Goal: Answer question/provide support

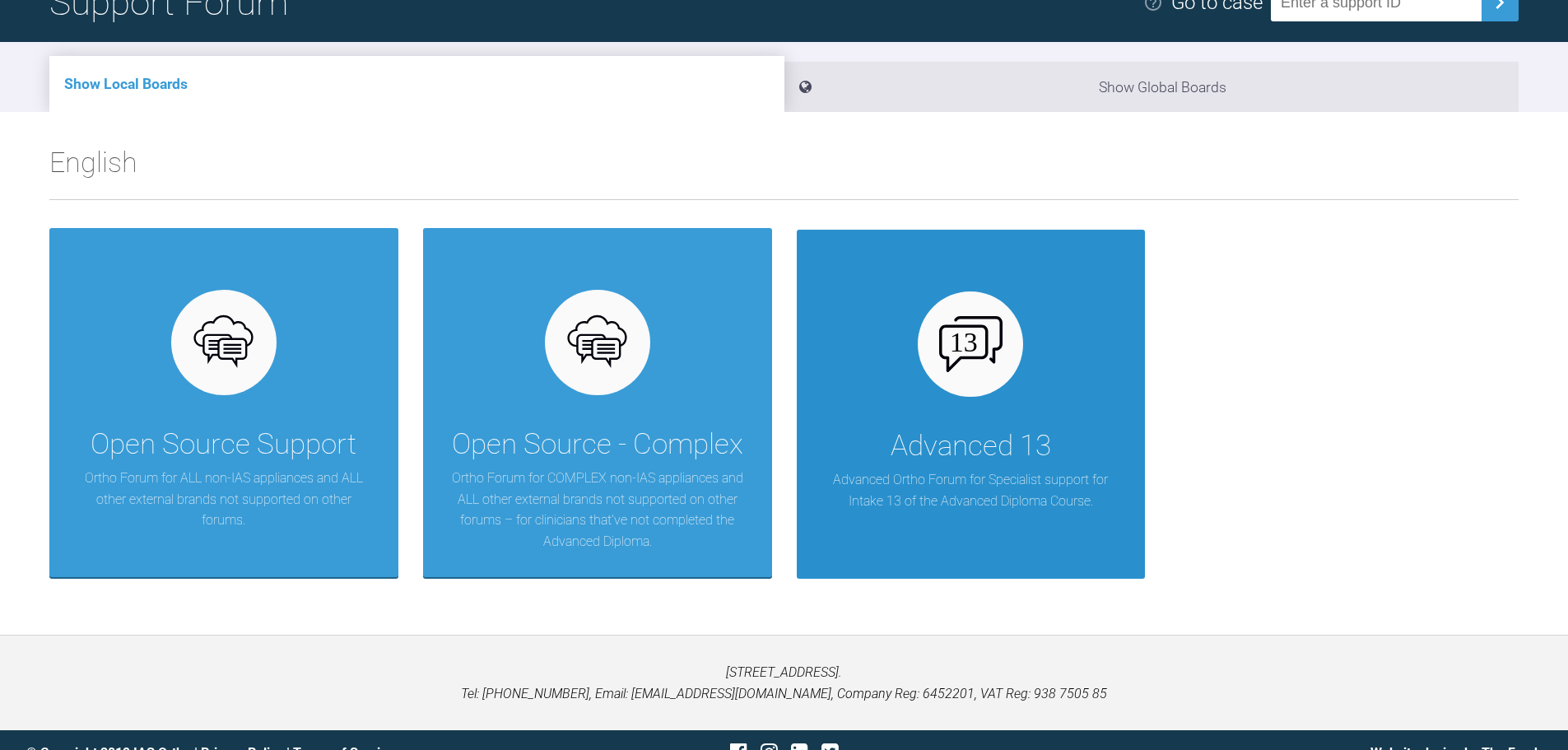
scroll to position [171, 0]
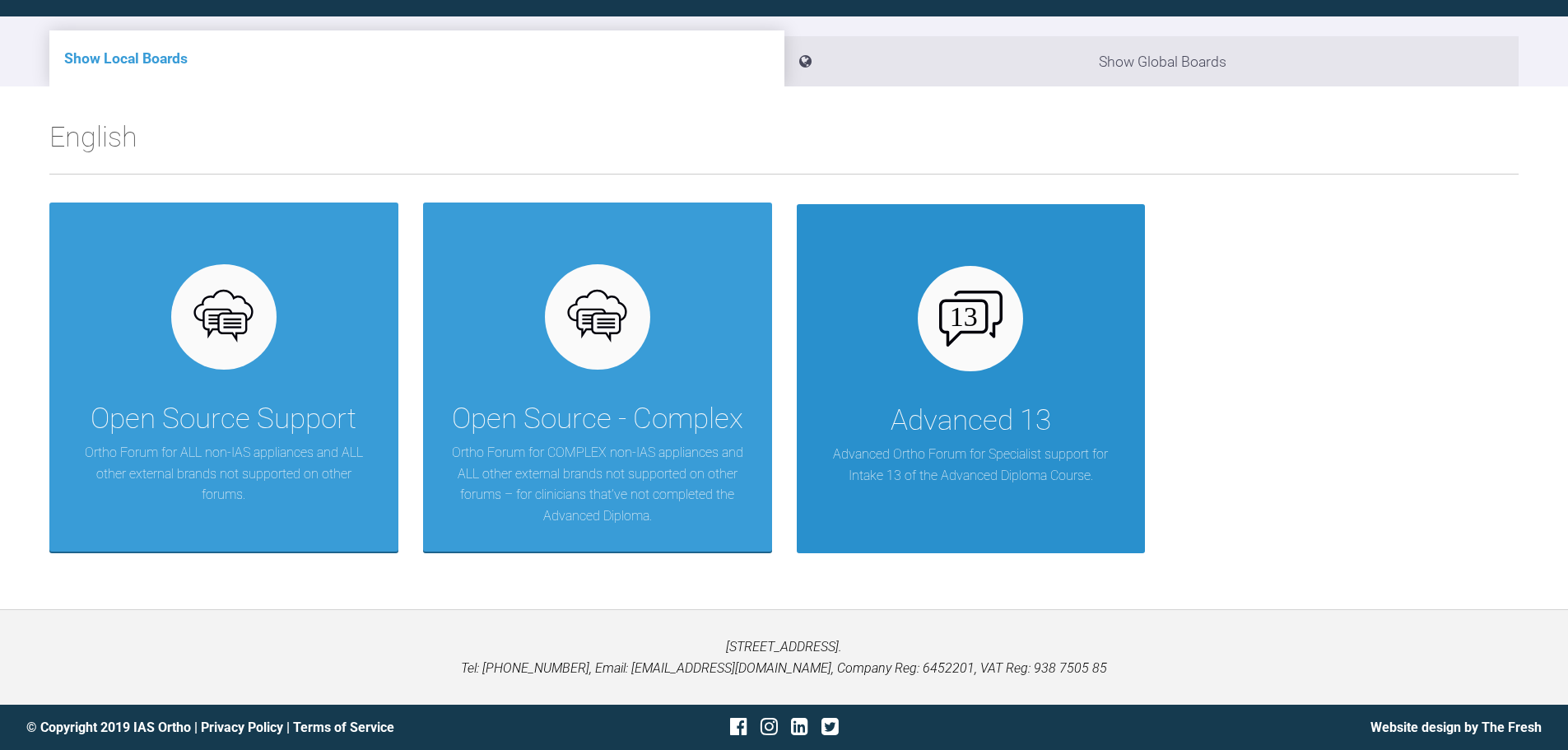
click at [934, 433] on div "Advanced 13" at bounding box center [970, 420] width 160 height 46
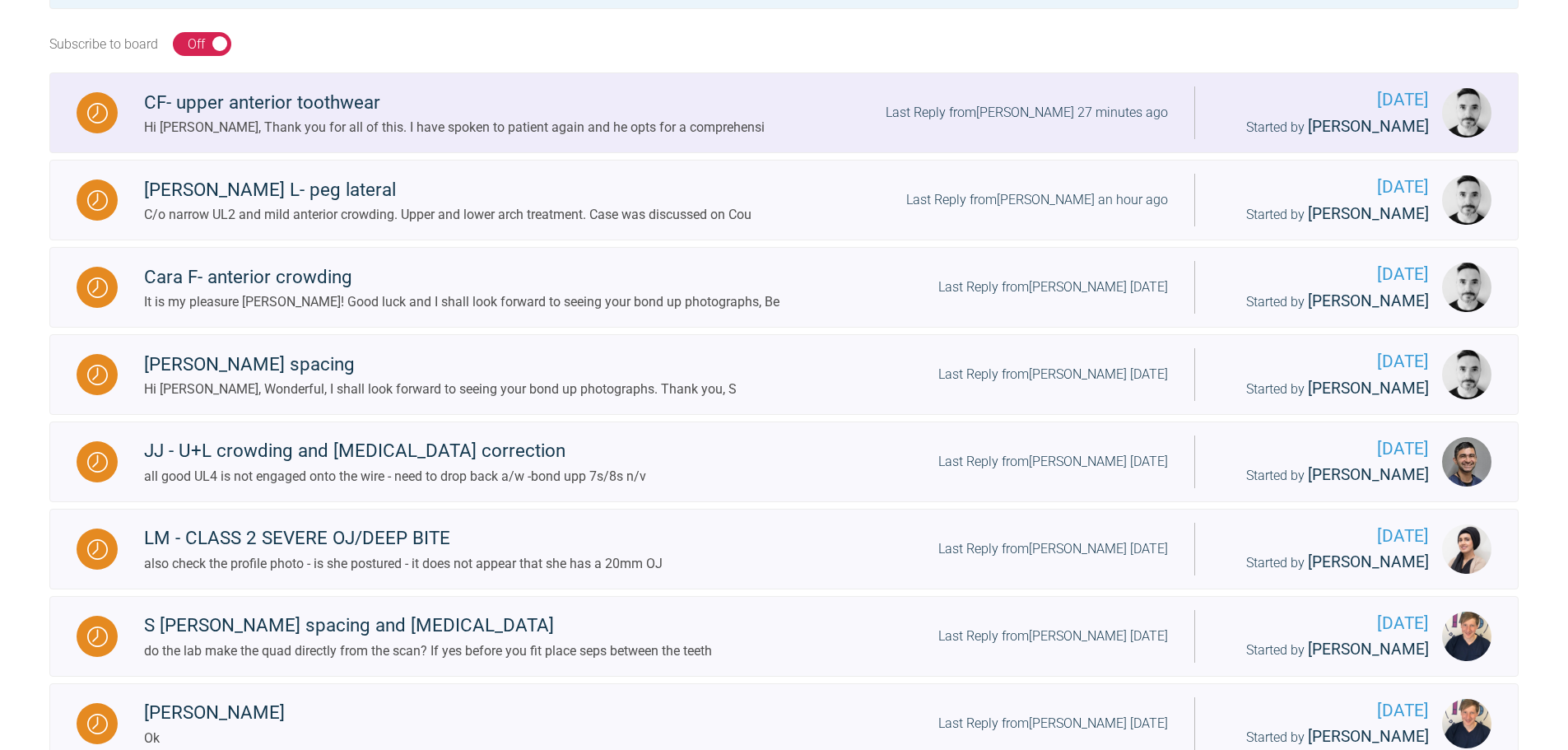
click at [556, 126] on div "Hi [PERSON_NAME], Thank you for all of this. I have spoken to patient again and…" at bounding box center [454, 128] width 620 height 22
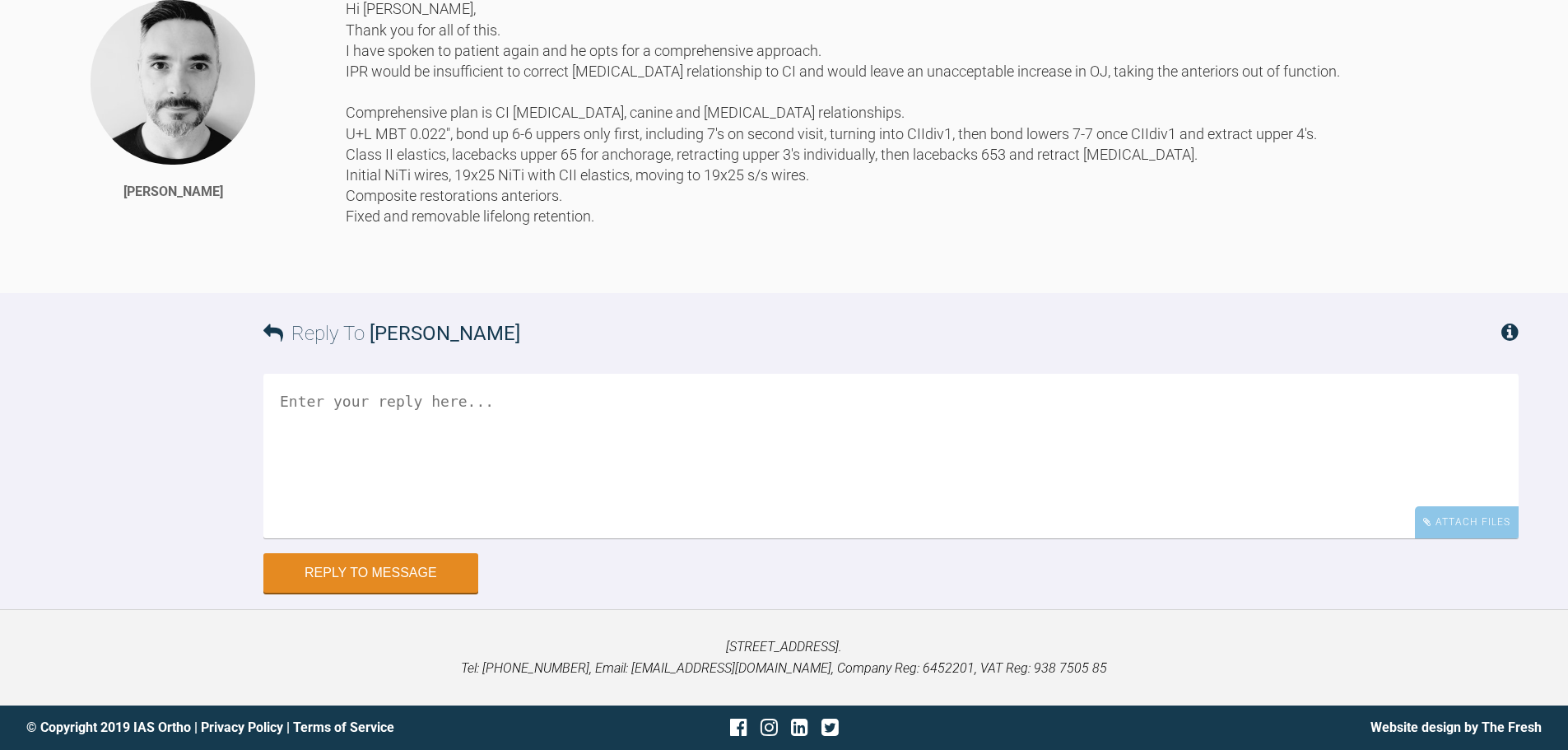
scroll to position [1570, 0]
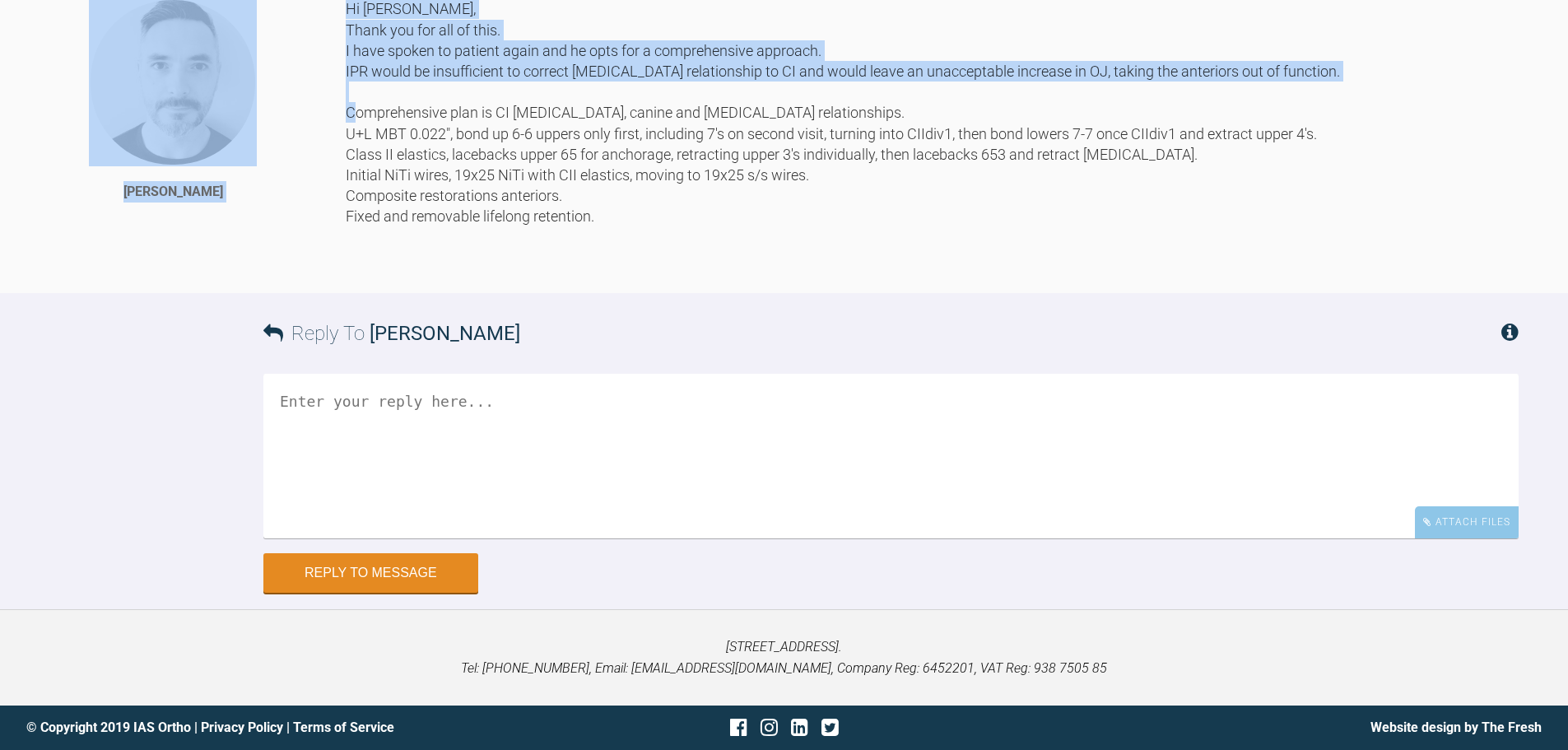
drag, startPoint x: 345, startPoint y: 316, endPoint x: 461, endPoint y: 310, distance: 116.2
click at [461, 293] on div "[PERSON_NAME] Hi [PERSON_NAME], Thank you for all of this. I have spoken to pat…" at bounding box center [784, 145] width 1568 height 294
click at [461, 268] on div "Hi [PERSON_NAME], Thank you for all of this. I have spoken to patient again and…" at bounding box center [932, 133] width 1173 height 270
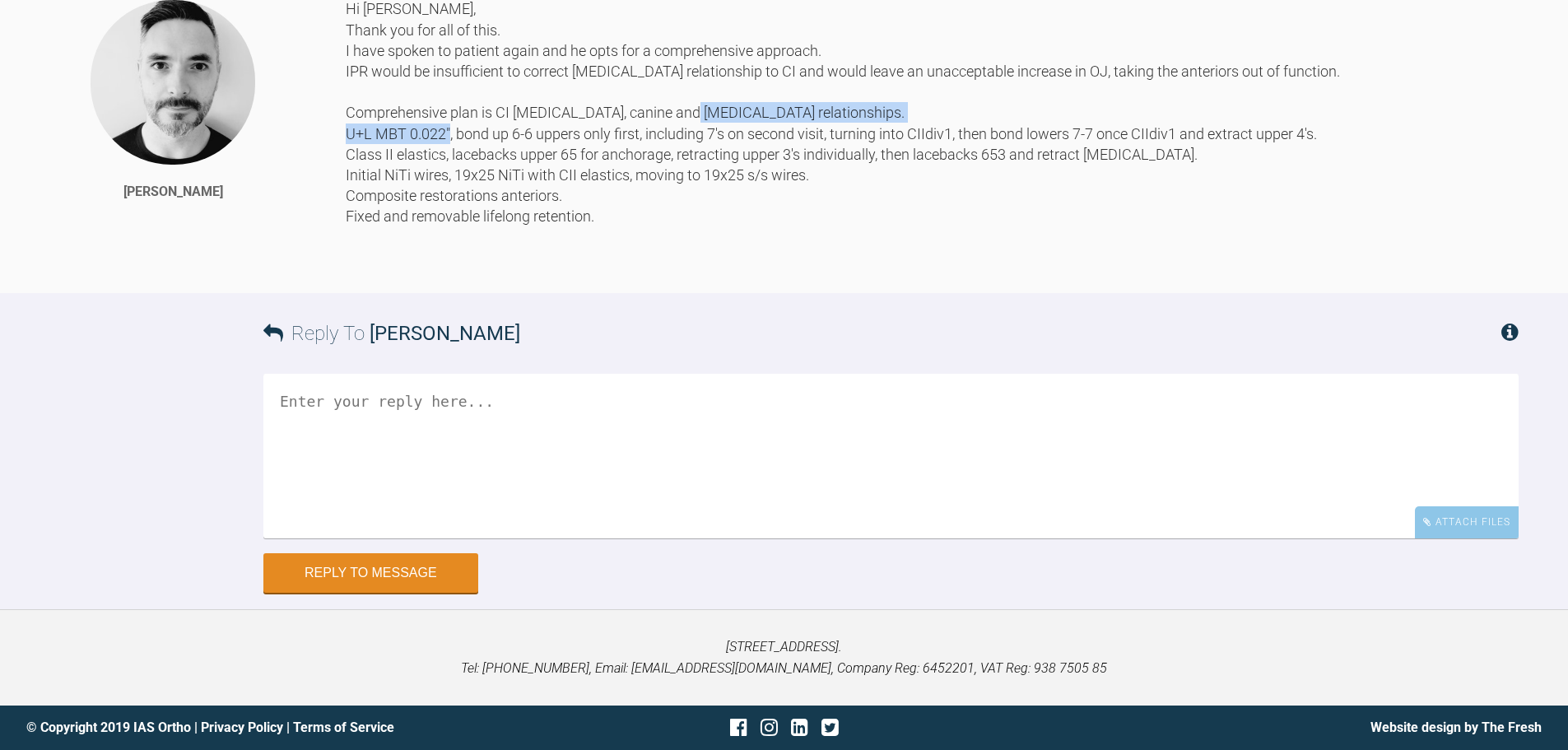
drag, startPoint x: 346, startPoint y: 321, endPoint x: 639, endPoint y: 317, distance: 293.0
click at [639, 268] on div "Hi [PERSON_NAME], Thank you for all of this. I have spoken to patient again and…" at bounding box center [932, 133] width 1173 height 270
copy div "U+L MBT 0.022", bond up 6-6 uppers only first"
